Goal: Find specific page/section: Find specific page/section

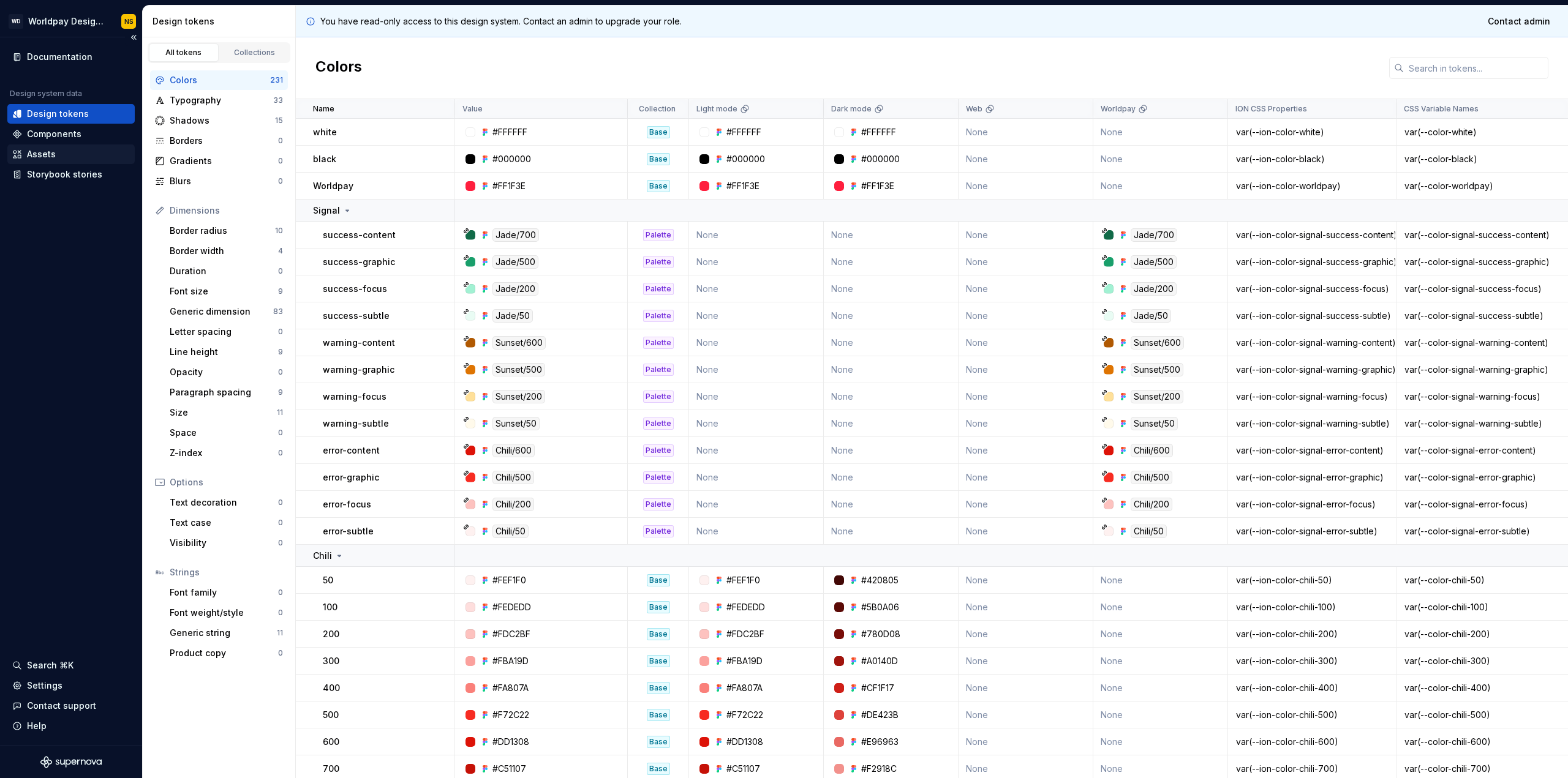
click at [28, 153] on div "Assets" at bounding box center [41, 154] width 28 height 12
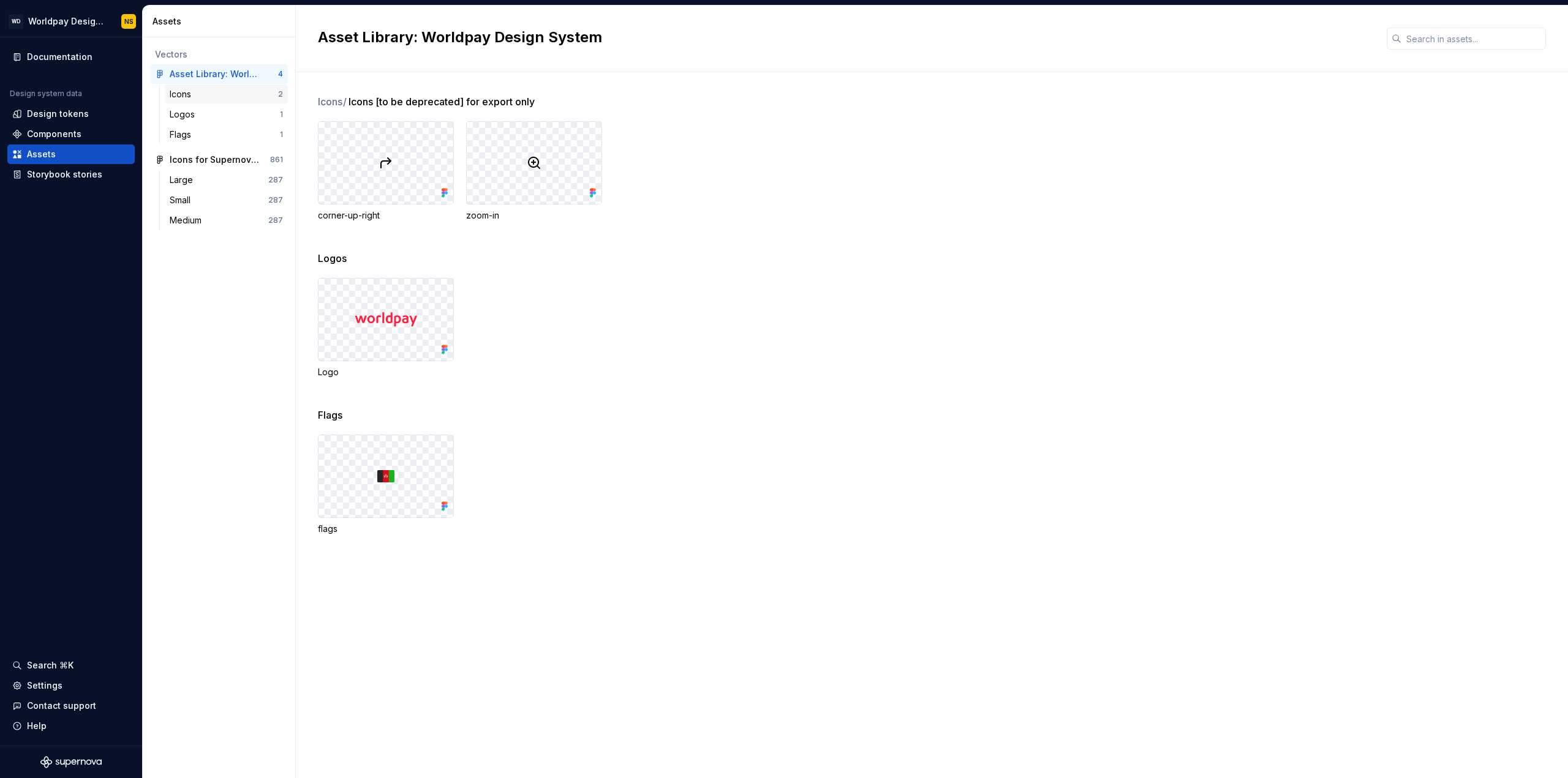
click at [215, 94] on div "Icons" at bounding box center [224, 94] width 109 height 12
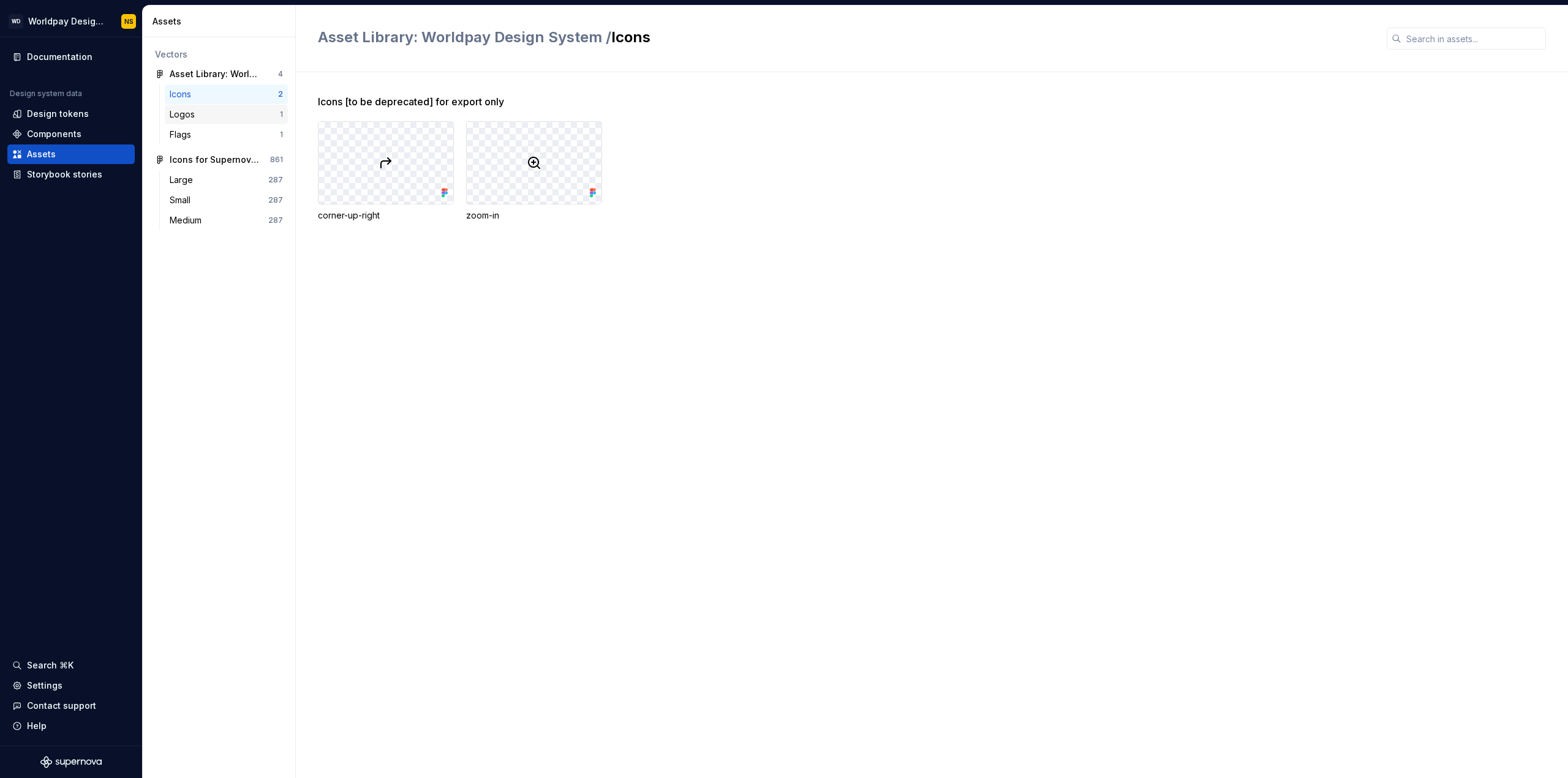
click at [191, 112] on div "Logos" at bounding box center [184, 115] width 30 height 12
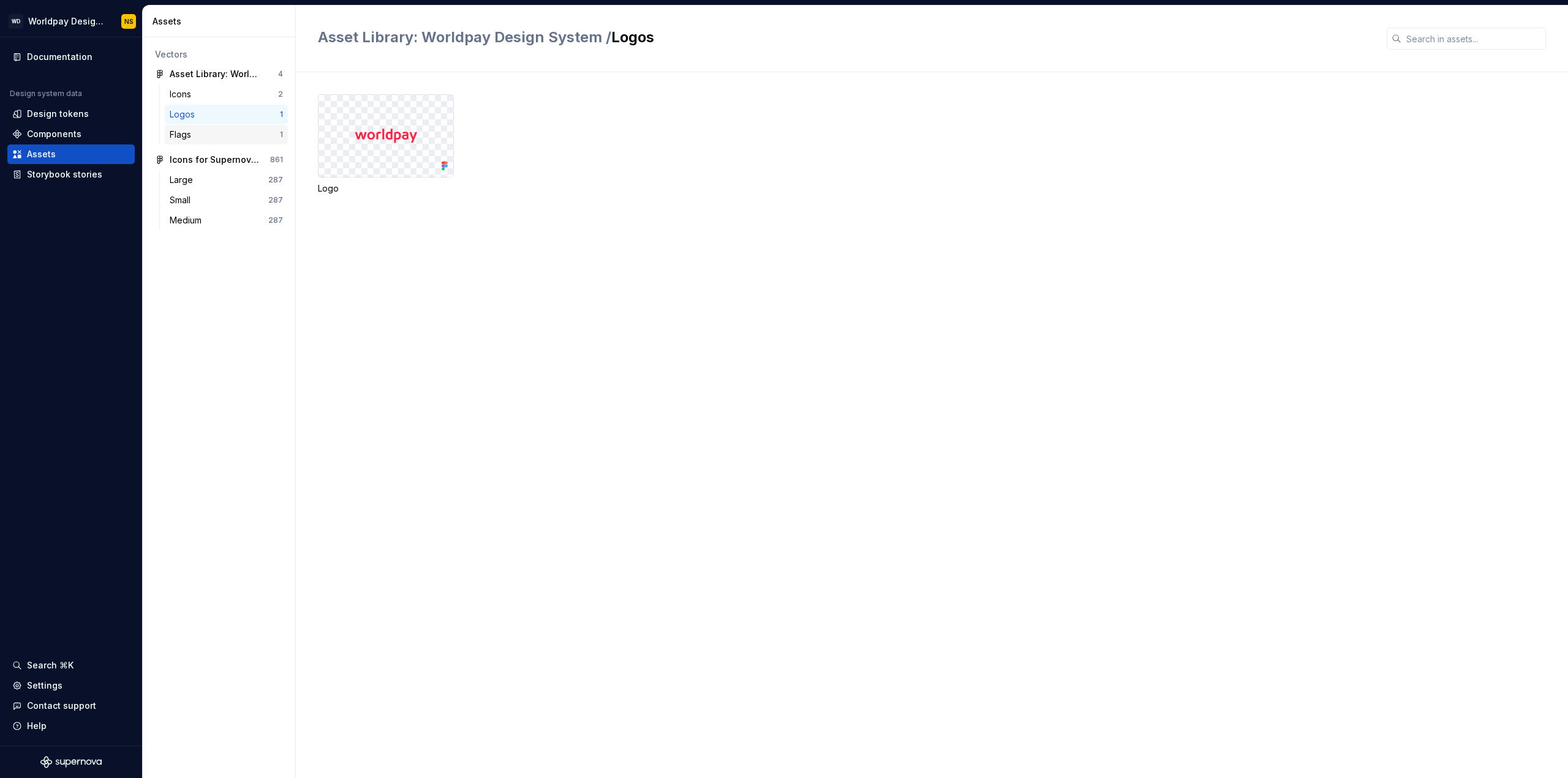
click at [180, 132] on div "Flags" at bounding box center [183, 134] width 27 height 12
click at [187, 182] on div "Large" at bounding box center [184, 180] width 28 height 12
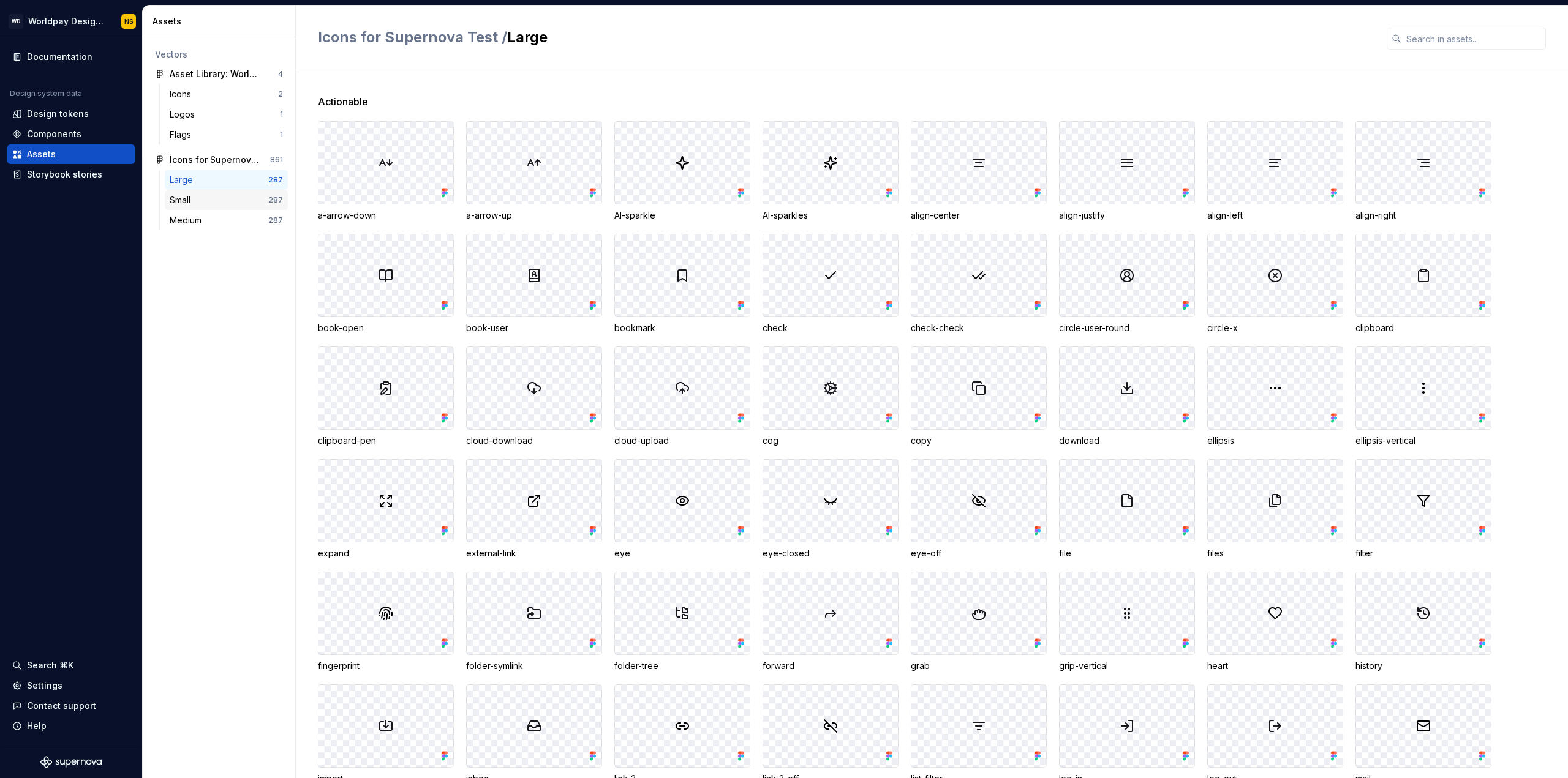
click at [184, 202] on div "Small" at bounding box center [183, 200] width 26 height 12
click at [1443, 41] on input "text" at bounding box center [1474, 39] width 145 height 22
type input "link"
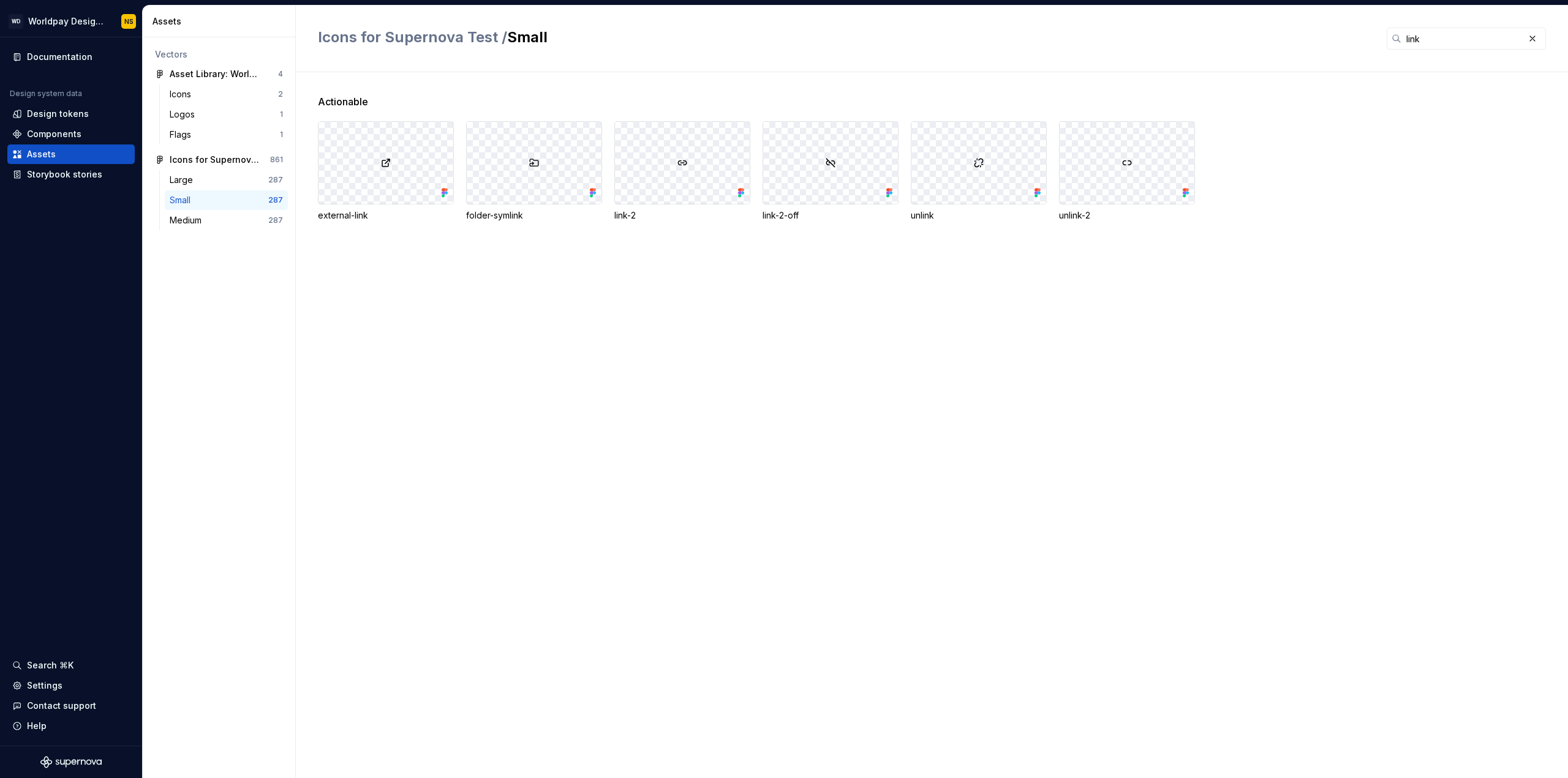
click at [418, 166] on div at bounding box center [385, 162] width 134 height 82
click at [201, 184] on div "Large" at bounding box center [219, 180] width 98 height 12
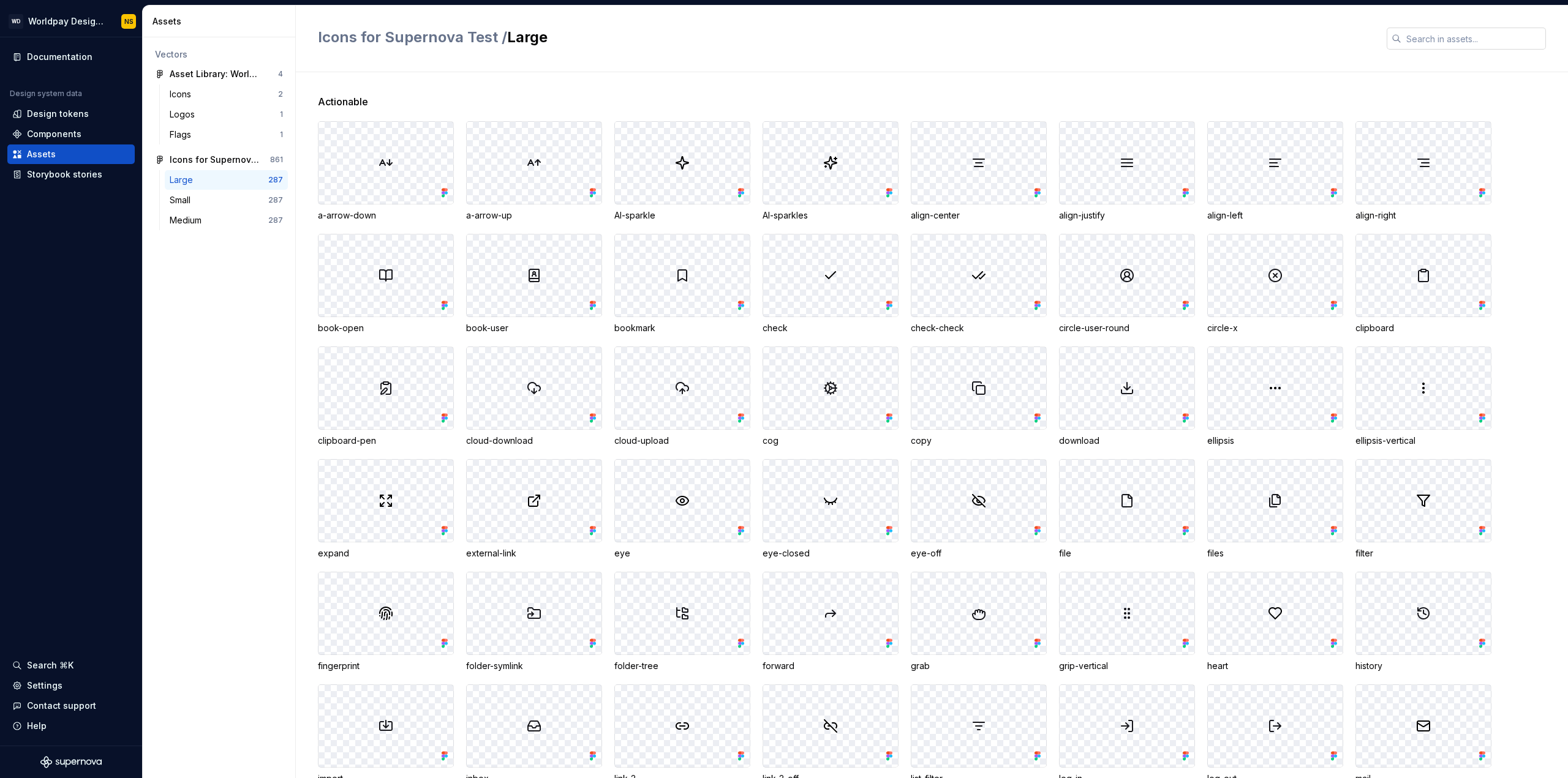
click at [1431, 41] on input "text" at bounding box center [1474, 39] width 145 height 22
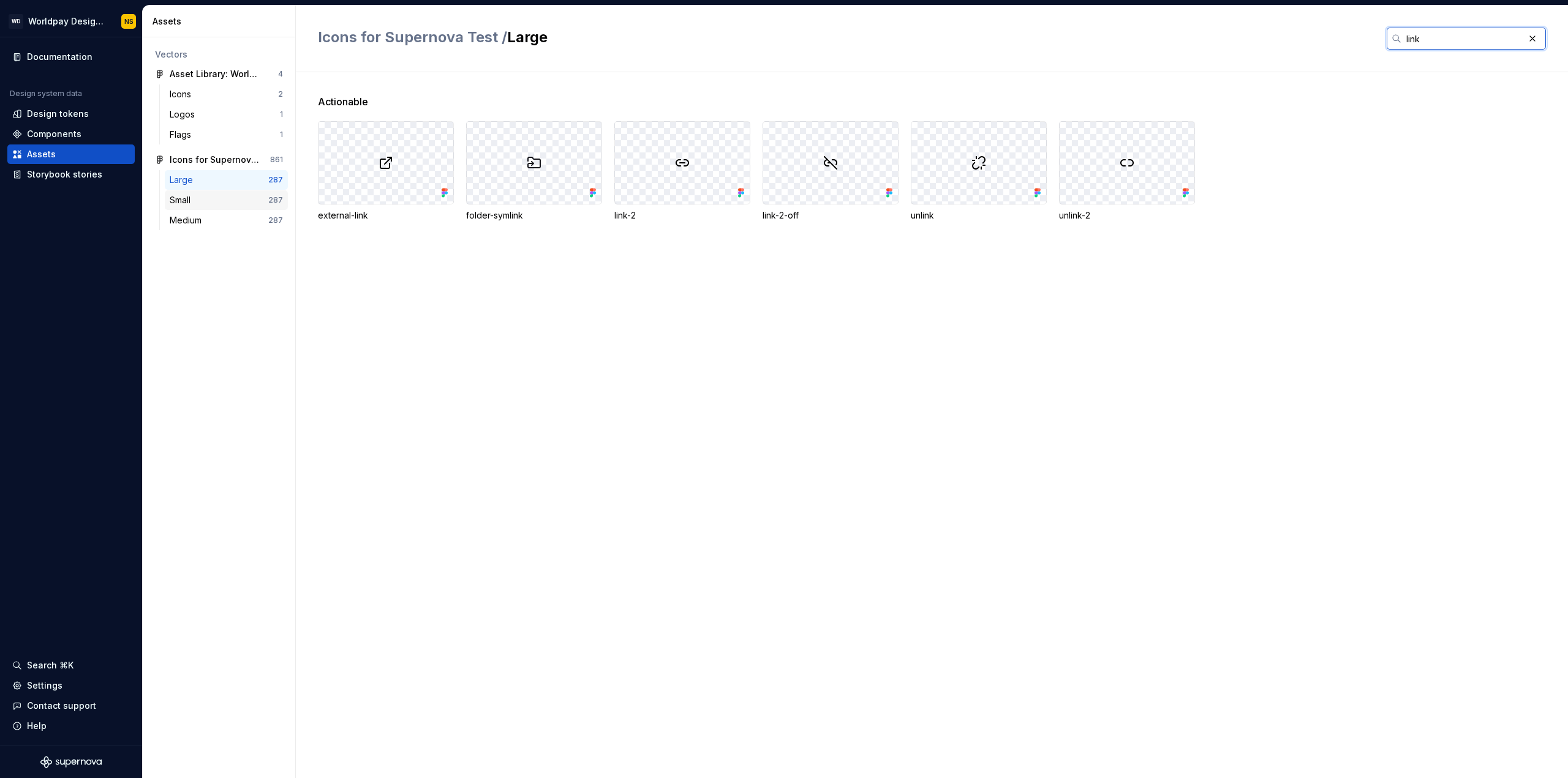
type input "link"
click at [185, 200] on div "Small" at bounding box center [183, 200] width 26 height 12
